Goal: Task Accomplishment & Management: Complete application form

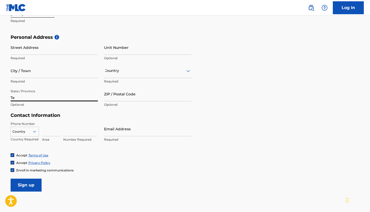
type input "T"
type input "TN"
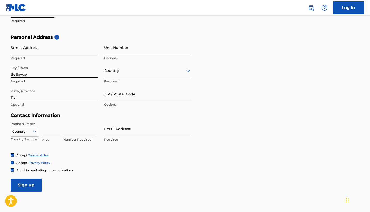
type input "Bellevue"
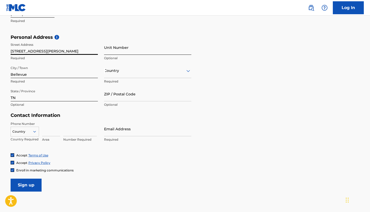
type input "[STREET_ADDRESS][PERSON_NAME]"
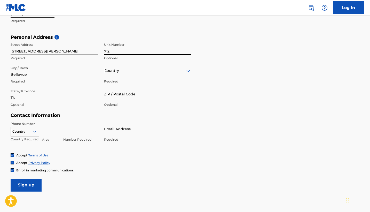
type input "712"
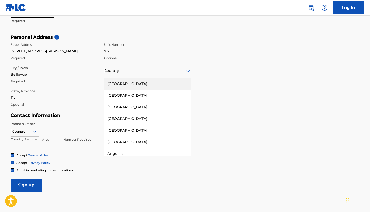
click at [114, 72] on div at bounding box center [147, 70] width 87 height 6
click at [120, 85] on div "[GEOGRAPHIC_DATA]" at bounding box center [147, 84] width 87 height 12
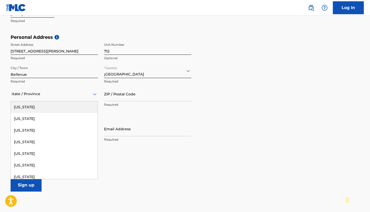
click at [32, 89] on div "State / Province" at bounding box center [54, 94] width 87 height 15
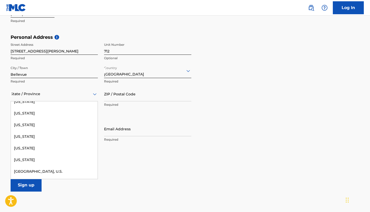
scroll to position [521, 0]
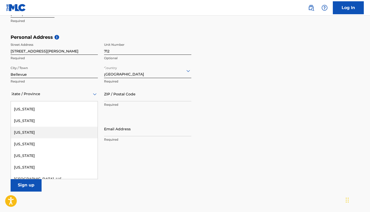
click at [31, 130] on div "[US_STATE]" at bounding box center [54, 133] width 87 height 12
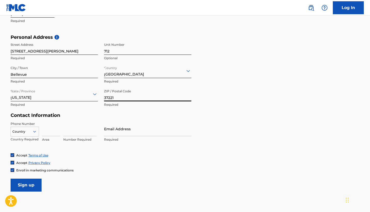
type input "37221"
click at [127, 163] on div "Accept Privacy Policy" at bounding box center [185, 162] width 349 height 4
click at [32, 133] on icon at bounding box center [34, 131] width 5 height 5
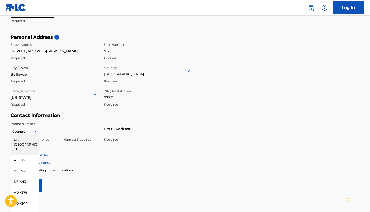
click at [30, 138] on div "US, [GEOGRAPHIC_DATA] +1" at bounding box center [25, 144] width 28 height 20
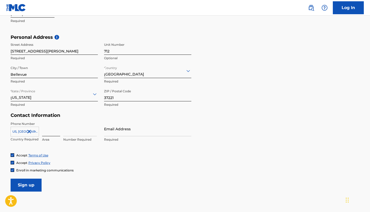
click at [48, 132] on input at bounding box center [51, 128] width 18 height 15
type input "612"
click at [85, 118] on div "Contact Information Phone Number US, CA +1 Country Required 612 Area Number Req…" at bounding box center [101, 132] width 181 height 41
type input "2057721"
type input "s"
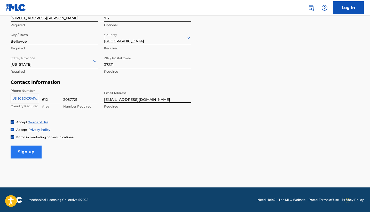
scroll to position [192, 0]
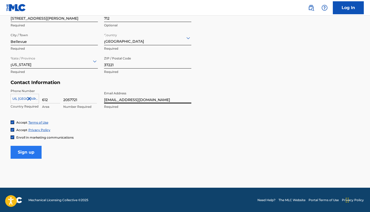
type input "[EMAIL_ADDRESS][DOMAIN_NAME]"
click at [39, 157] on input "Sign up" at bounding box center [26, 152] width 31 height 13
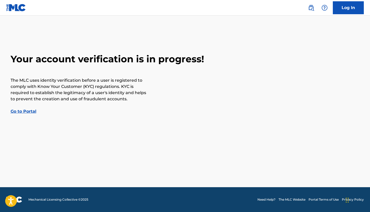
click at [28, 112] on link "Go to Portal" at bounding box center [24, 111] width 26 height 5
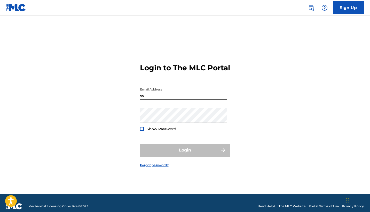
type input "s"
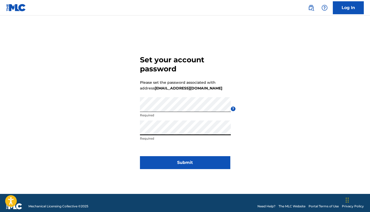
click at [185, 162] on button "Submit" at bounding box center [185, 162] width 90 height 13
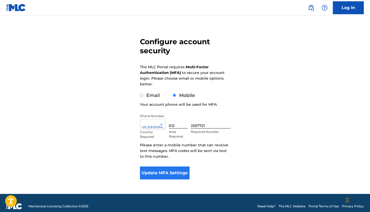
scroll to position [38, 0]
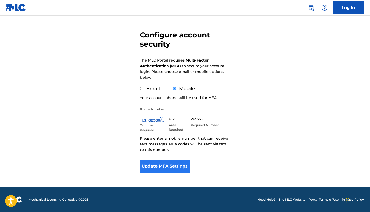
click at [172, 162] on button "Update MFA Settings" at bounding box center [165, 166] width 50 height 13
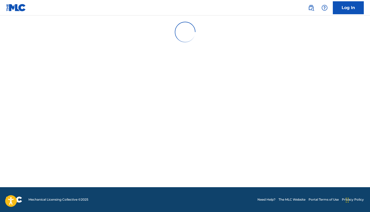
scroll to position [0, 0]
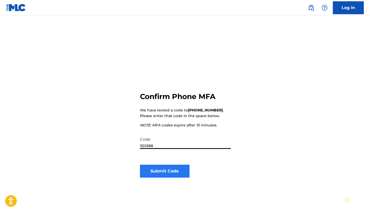
type input "350388"
click at [168, 175] on button "Submit Code" at bounding box center [165, 171] width 50 height 13
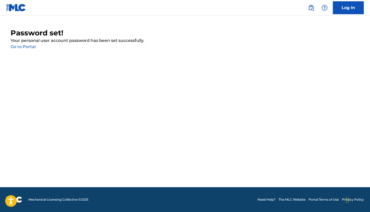
click at [22, 46] on link "Go to Portal" at bounding box center [23, 46] width 25 height 5
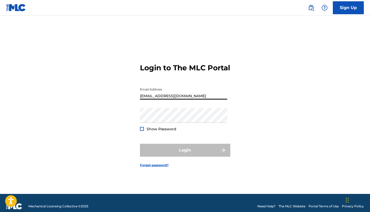
type input "[EMAIL_ADDRESS][DOMAIN_NAME]"
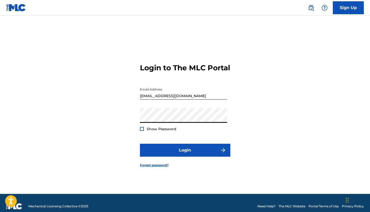
click at [185, 154] on button "Login" at bounding box center [185, 150] width 90 height 13
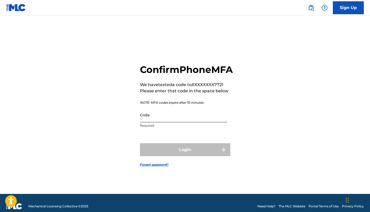
click at [173, 120] on input "Code" at bounding box center [183, 114] width 87 height 15
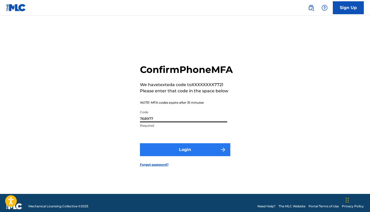
type input "768977"
click at [188, 156] on button "Login" at bounding box center [185, 149] width 90 height 13
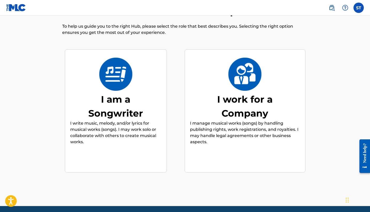
click at [252, 123] on p "I manage musical works (songs) by handling publishing rights, work registration…" at bounding box center [245, 132] width 110 height 25
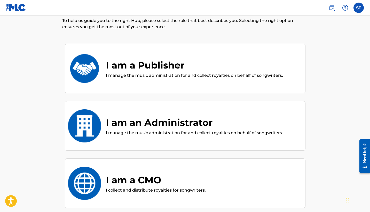
scroll to position [29, 0]
click at [229, 80] on div "I am a Publisher I manage the music administration for and collect royalties on…" at bounding box center [185, 69] width 230 height 26
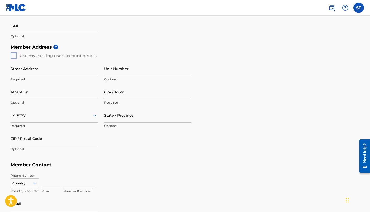
scroll to position [182, 0]
type input "Circle B Music"
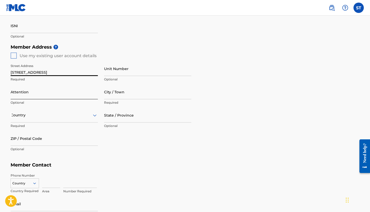
type input "[STREET_ADDRESS]"
click at [70, 112] on div at bounding box center [54, 115] width 87 height 6
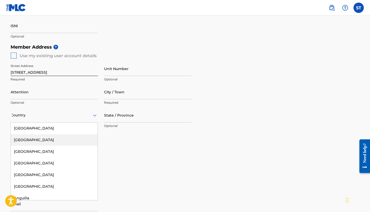
scroll to position [0, 0]
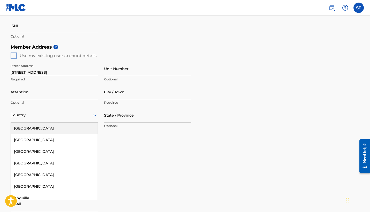
click at [56, 126] on div "[GEOGRAPHIC_DATA]" at bounding box center [54, 128] width 87 height 12
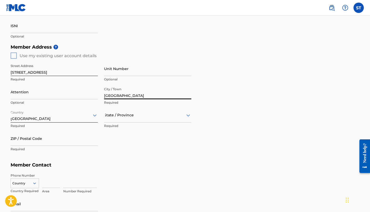
type input "[GEOGRAPHIC_DATA]"
click at [130, 115] on div at bounding box center [147, 115] width 87 height 6
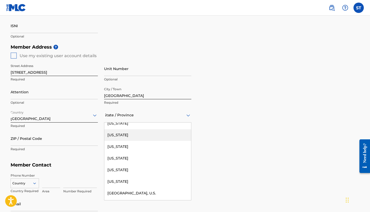
scroll to position [532, 0]
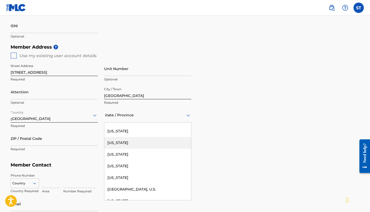
click at [130, 141] on div "[US_STATE]" at bounding box center [147, 143] width 87 height 12
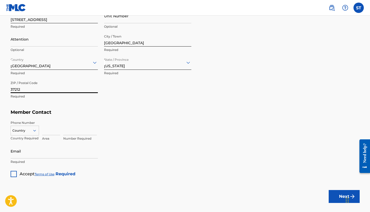
scroll to position [236, 0]
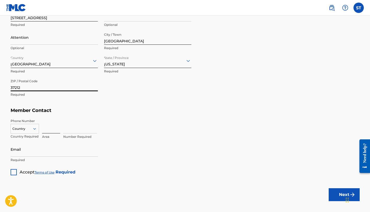
type input "37212"
click at [50, 128] on input at bounding box center [51, 126] width 18 height 15
type input "615"
type input "5894932"
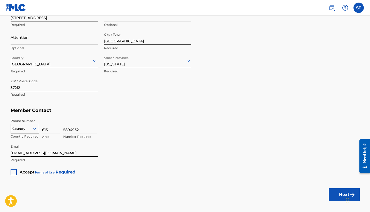
type input "[EMAIL_ADDRESS][DOMAIN_NAME]"
click at [12, 173] on div at bounding box center [14, 172] width 6 height 6
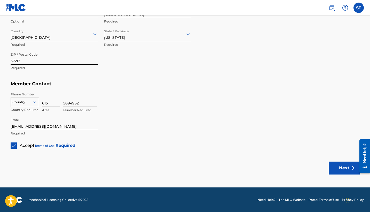
scroll to position [262, 0]
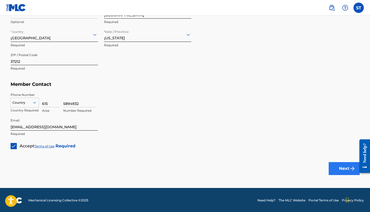
click at [335, 166] on button "Next" at bounding box center [344, 168] width 31 height 13
click at [23, 100] on div at bounding box center [25, 103] width 28 height 6
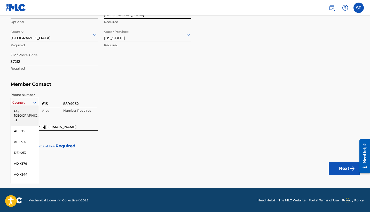
click at [24, 110] on div "US, [GEOGRAPHIC_DATA] +1" at bounding box center [25, 115] width 28 height 20
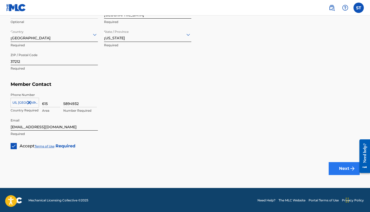
click at [338, 172] on button "Next" at bounding box center [344, 168] width 31 height 13
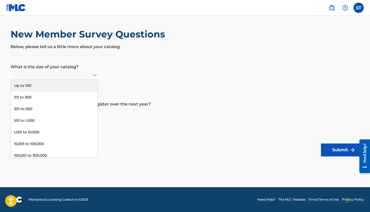
click at [83, 77] on div at bounding box center [54, 75] width 87 height 6
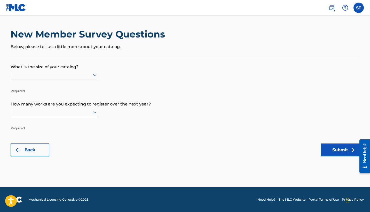
click at [83, 77] on div at bounding box center [54, 75] width 87 height 6
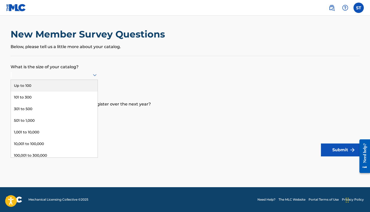
click at [83, 77] on div at bounding box center [54, 75] width 87 height 6
click at [115, 75] on form "What is the size of your catalog? Up to 100, 1 of 9. 9 results available. Use U…" at bounding box center [185, 106] width 349 height 100
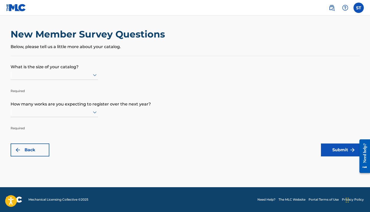
click at [86, 117] on div at bounding box center [54, 112] width 87 height 10
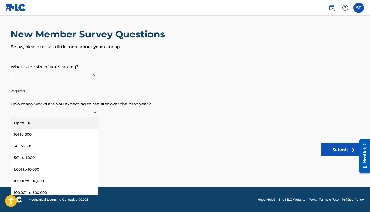
click at [134, 122] on form "What is the size of your catalog? Required How many works are you expecting to …" at bounding box center [185, 106] width 349 height 100
click at [84, 115] on div at bounding box center [54, 112] width 87 height 6
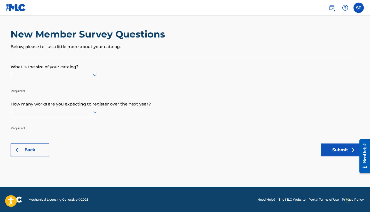
click at [84, 115] on div at bounding box center [54, 112] width 87 height 6
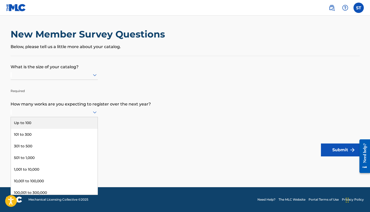
click at [84, 115] on div at bounding box center [54, 112] width 87 height 6
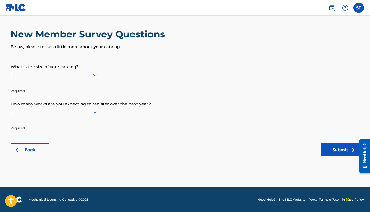
click at [155, 121] on form "What is the size of your catalog? Required How many works are you expecting to …" at bounding box center [185, 106] width 349 height 100
click at [50, 75] on div at bounding box center [54, 75] width 87 height 6
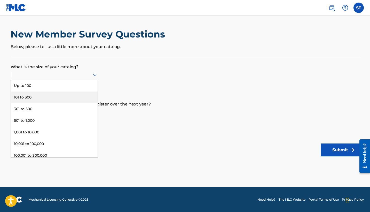
click at [108, 93] on p "How many works are you expecting to register over the next year?" at bounding box center [185, 100] width 349 height 14
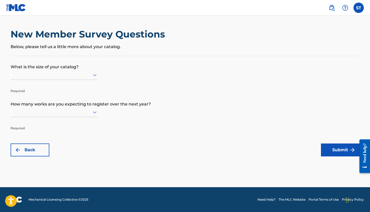
click at [89, 78] on div at bounding box center [54, 75] width 87 height 6
click at [151, 103] on p "How many works are you expecting to register over the next year?" at bounding box center [185, 100] width 349 height 14
click at [34, 80] on div at bounding box center [54, 75] width 87 height 10
click at [36, 69] on p "What is the size of your catalog?" at bounding box center [185, 63] width 349 height 14
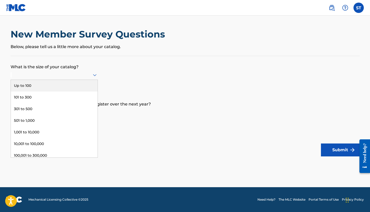
click at [43, 78] on div at bounding box center [54, 75] width 87 height 6
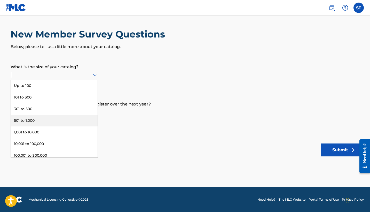
click at [63, 126] on div "501 to 1,000" at bounding box center [54, 121] width 87 height 12
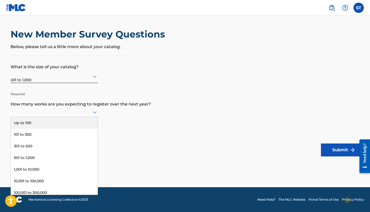
click at [67, 117] on div at bounding box center [54, 112] width 87 height 10
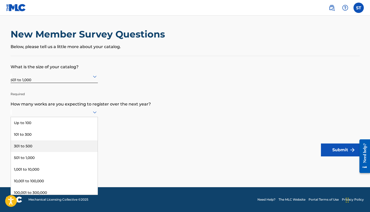
click at [65, 152] on div "301 to 500" at bounding box center [54, 146] width 87 height 12
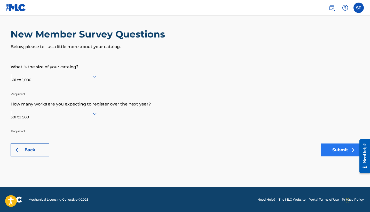
click at [334, 155] on button "Submit" at bounding box center [340, 149] width 39 height 13
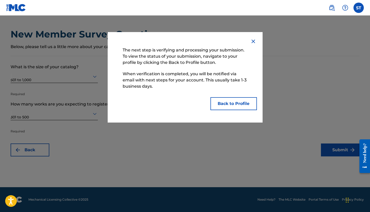
click at [254, 40] on img at bounding box center [253, 41] width 6 height 6
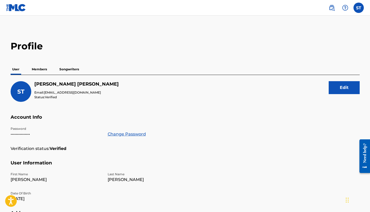
click at [35, 70] on p "Members" at bounding box center [39, 69] width 18 height 11
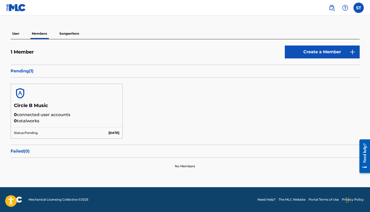
scroll to position [35, 0]
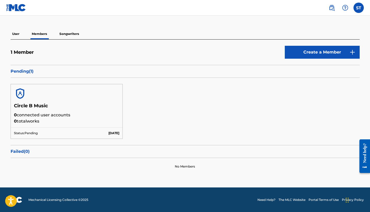
click at [67, 38] on p "Songwriters" at bounding box center [69, 33] width 23 height 11
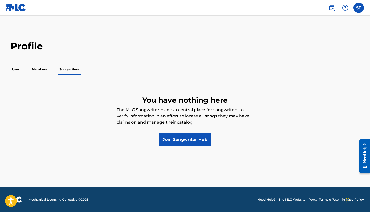
click at [37, 66] on p "Members" at bounding box center [39, 69] width 18 height 11
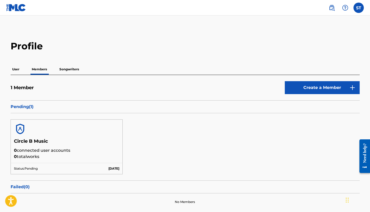
click at [19, 71] on p "User" at bounding box center [16, 69] width 10 height 11
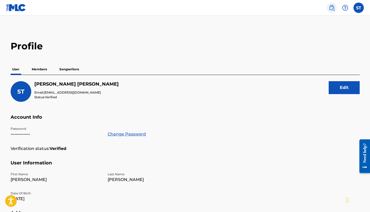
click at [334, 8] on img at bounding box center [332, 8] width 6 height 6
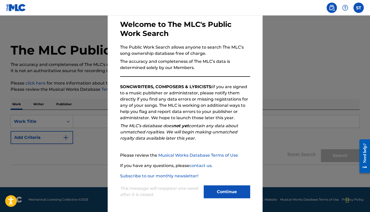
scroll to position [25, 0]
click at [230, 195] on button "Continue" at bounding box center [227, 191] width 46 height 13
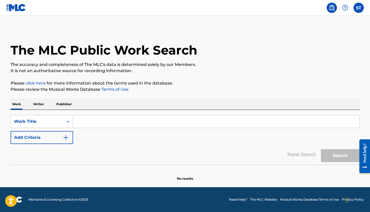
scroll to position [0, 0]
click at [14, 9] on img at bounding box center [16, 7] width 20 height 7
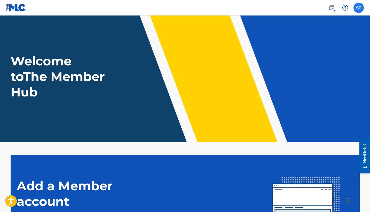
click at [358, 9] on label at bounding box center [359, 8] width 10 height 10
click at [359, 8] on input "ST [PERSON_NAME] [EMAIL_ADDRESS][DOMAIN_NAME] Notification Preferences Profile …" at bounding box center [359, 8] width 0 height 0
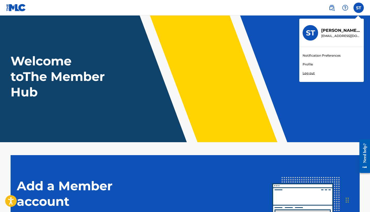
click at [309, 64] on link "Profile" at bounding box center [308, 64] width 10 height 5
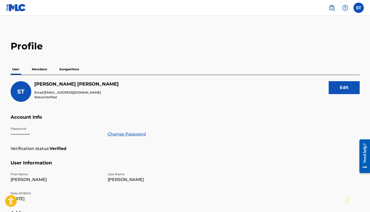
click at [19, 10] on img at bounding box center [16, 7] width 20 height 7
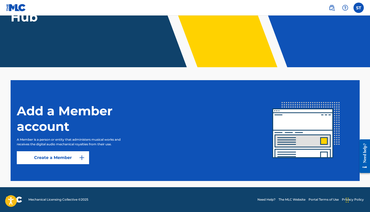
scroll to position [75, 0]
click at [68, 160] on link "Create a Member" at bounding box center [53, 157] width 72 height 13
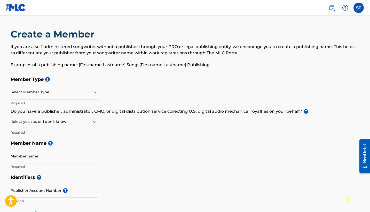
click at [15, 10] on img at bounding box center [16, 7] width 20 height 7
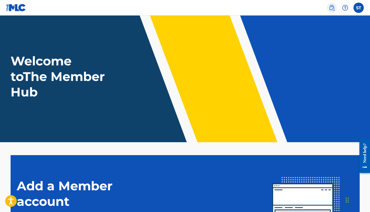
click at [331, 9] on img at bounding box center [332, 8] width 6 height 6
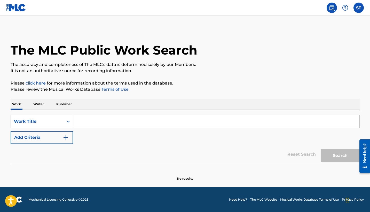
click at [19, 9] on img at bounding box center [16, 7] width 20 height 7
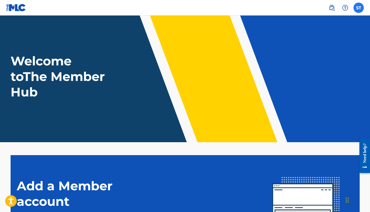
click at [362, 12] on label at bounding box center [359, 8] width 10 height 10
click at [359, 8] on input "ST [PERSON_NAME] [EMAIL_ADDRESS][DOMAIN_NAME] Notification Preferences Profile …" at bounding box center [359, 8] width 0 height 0
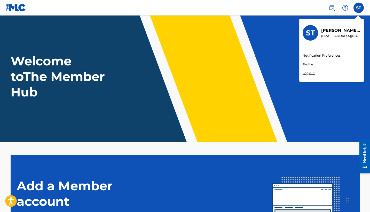
click at [308, 65] on link "Profile" at bounding box center [308, 64] width 10 height 5
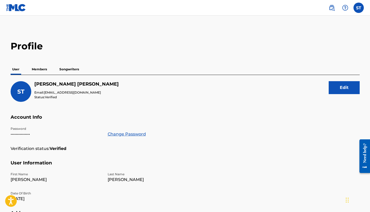
click at [33, 68] on p "Members" at bounding box center [39, 69] width 18 height 11
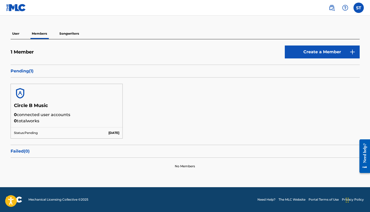
scroll to position [35, 0]
